Goal: Information Seeking & Learning: Learn about a topic

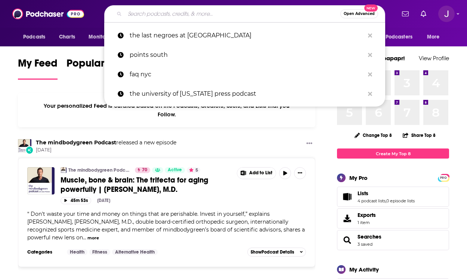
click at [168, 14] on input "Search podcasts, credits, & more..." at bounding box center [232, 14] width 215 height 12
paste input "The Lincoln Project podcast"
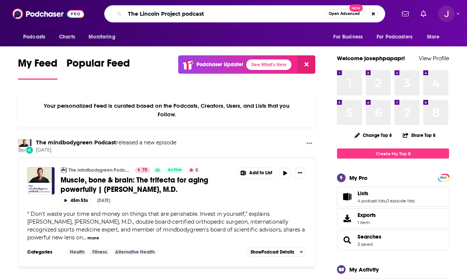
type input "The Lincoln Project podcast"
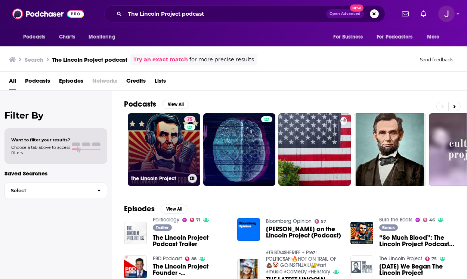
click at [159, 136] on link "75 The Lincoln Project" at bounding box center [164, 149] width 72 height 72
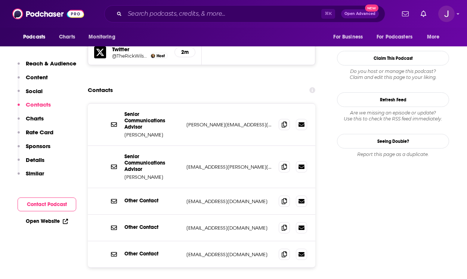
scroll to position [761, 0]
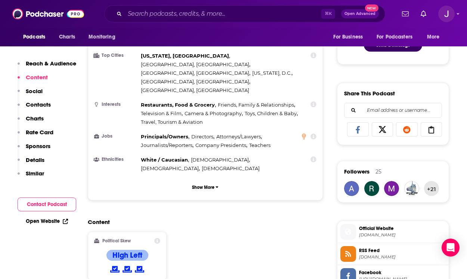
scroll to position [412, 0]
